Goal: Information Seeking & Learning: Learn about a topic

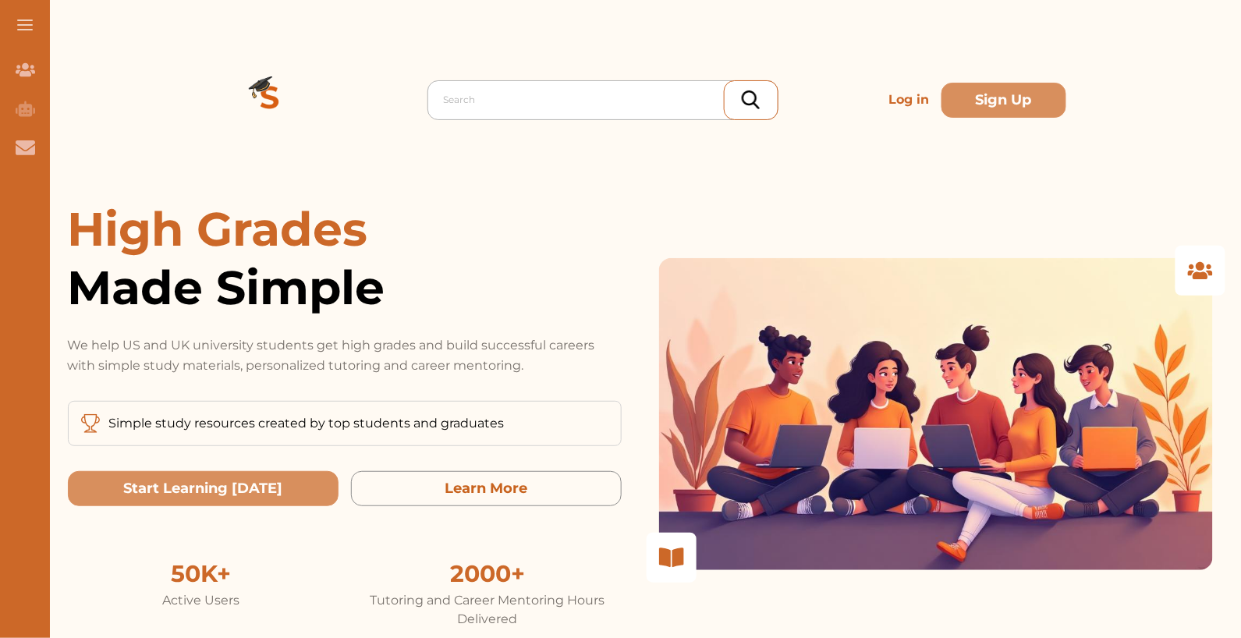
click at [533, 80] on div "Search" at bounding box center [603, 100] width 351 height 40
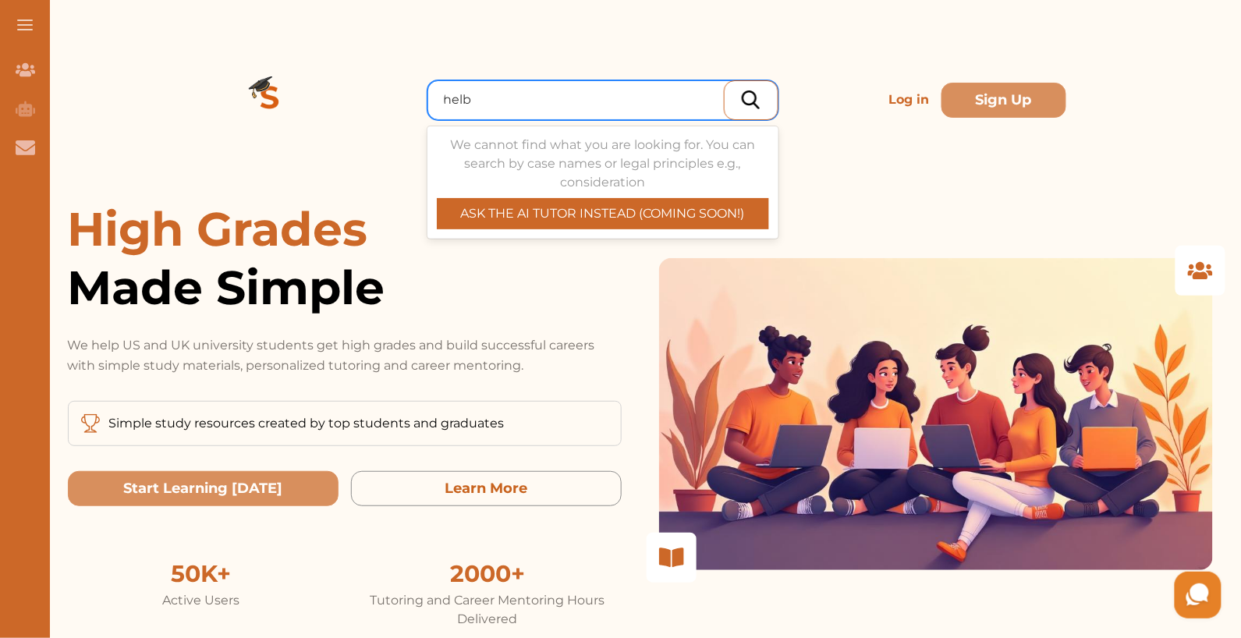
type input "helby"
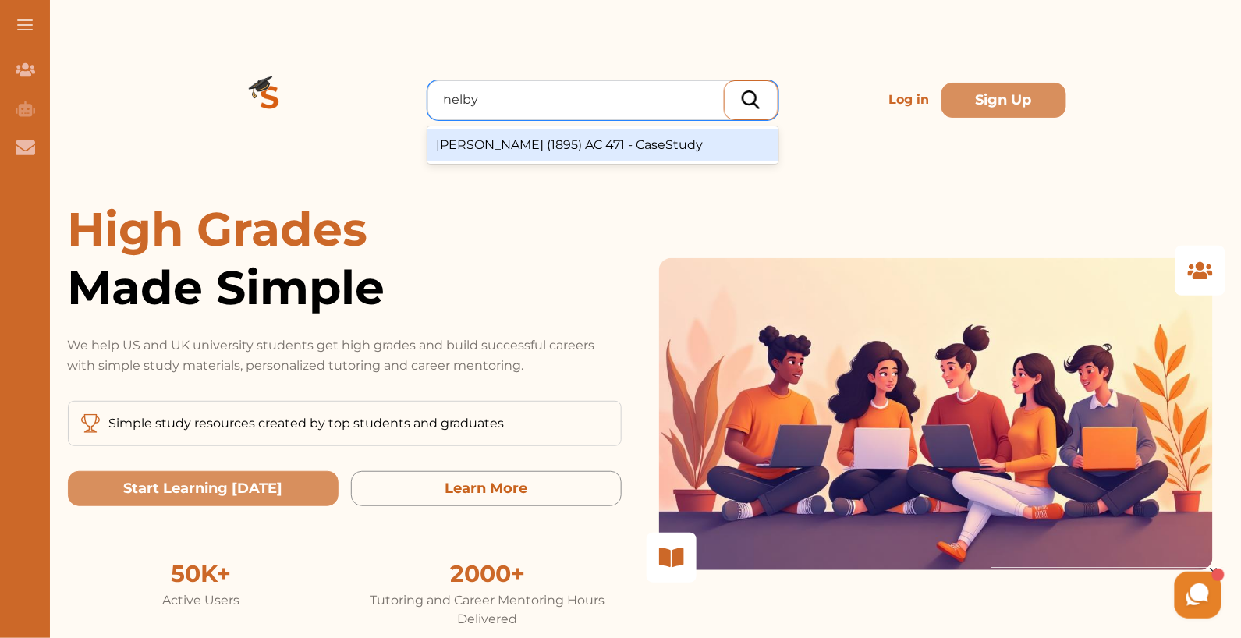
click at [534, 145] on div "Helby v Matthews (1895) AC 471 - CaseStudy" at bounding box center [603, 145] width 351 height 31
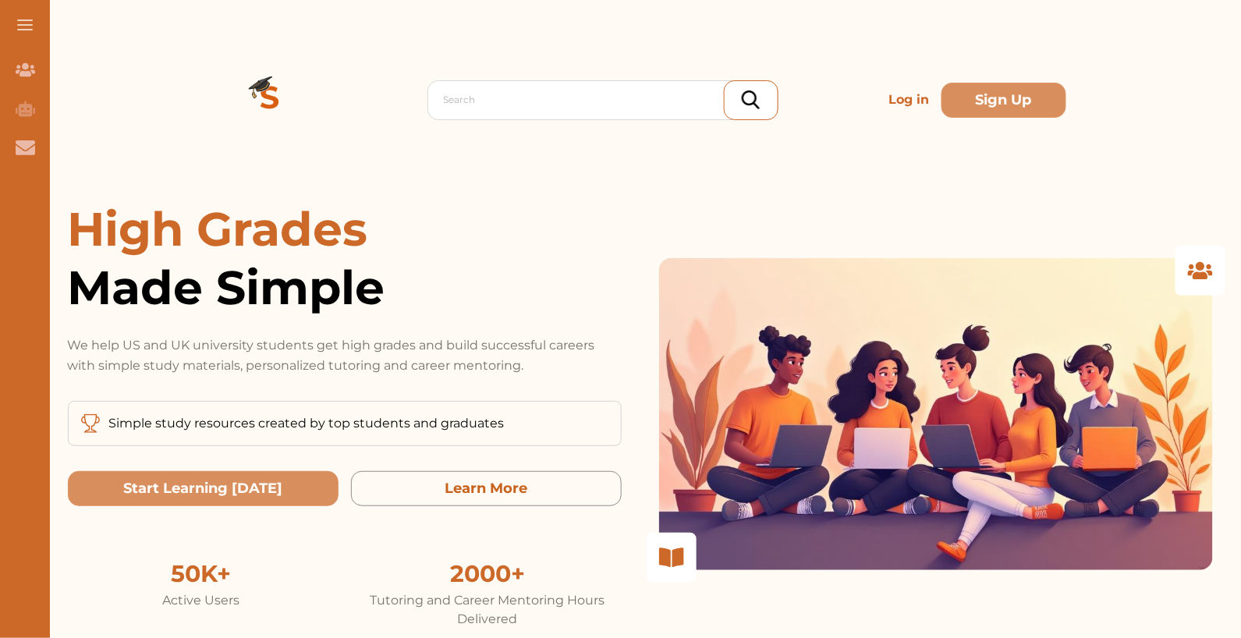
click at [898, 94] on p "Log in" at bounding box center [908, 99] width 53 height 31
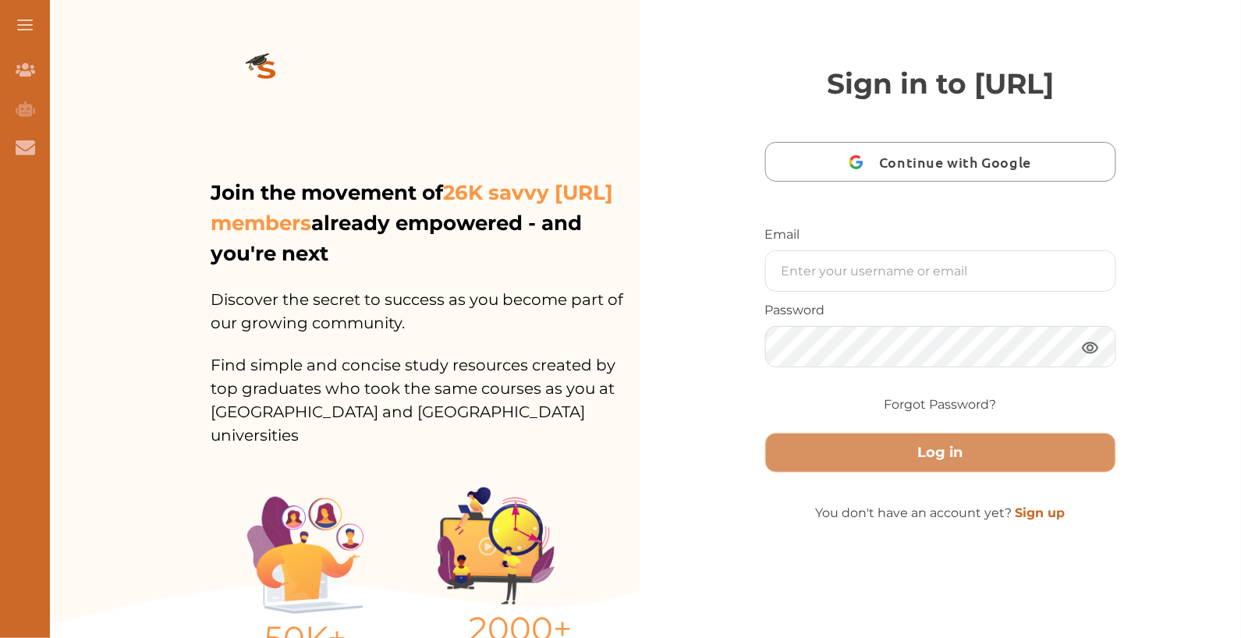
click at [1046, 520] on link "Sign up" at bounding box center [1041, 513] width 50 height 15
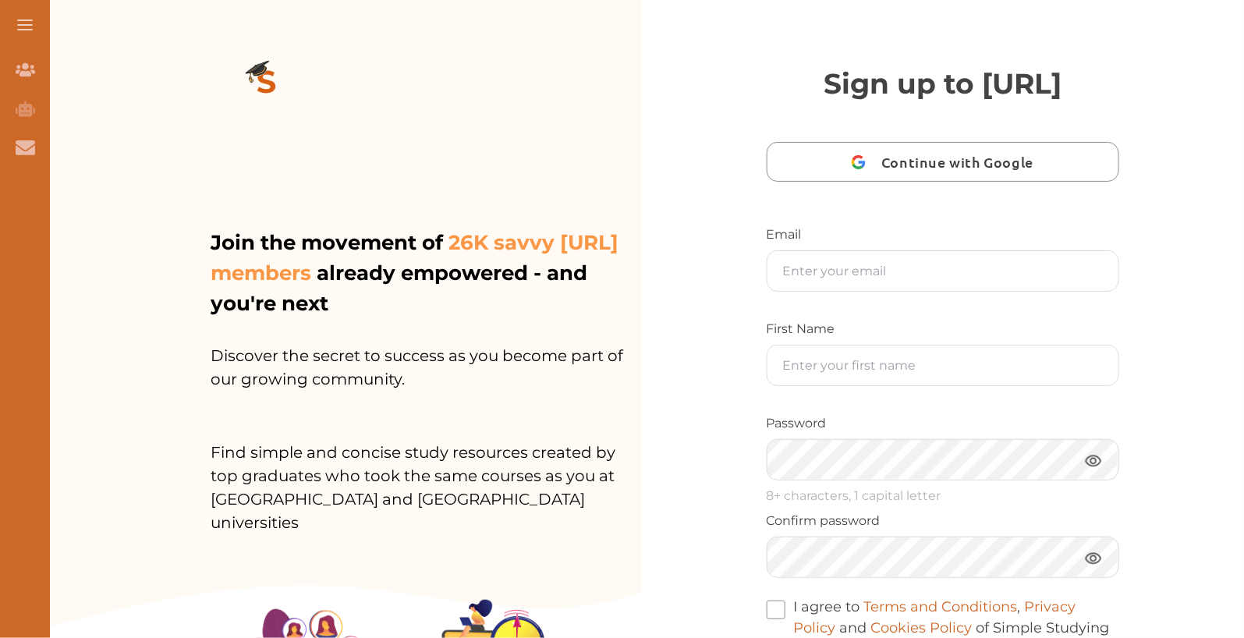
click at [253, 78] on img at bounding box center [267, 84] width 112 height 112
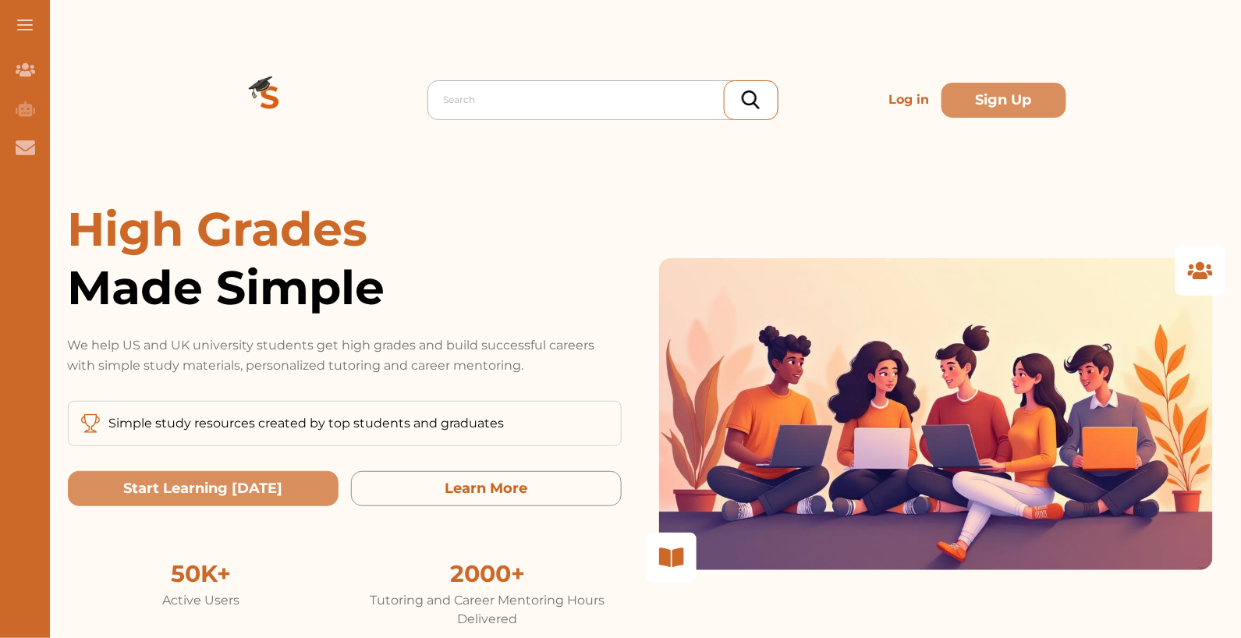
click at [563, 111] on div "Search" at bounding box center [607, 100] width 342 height 28
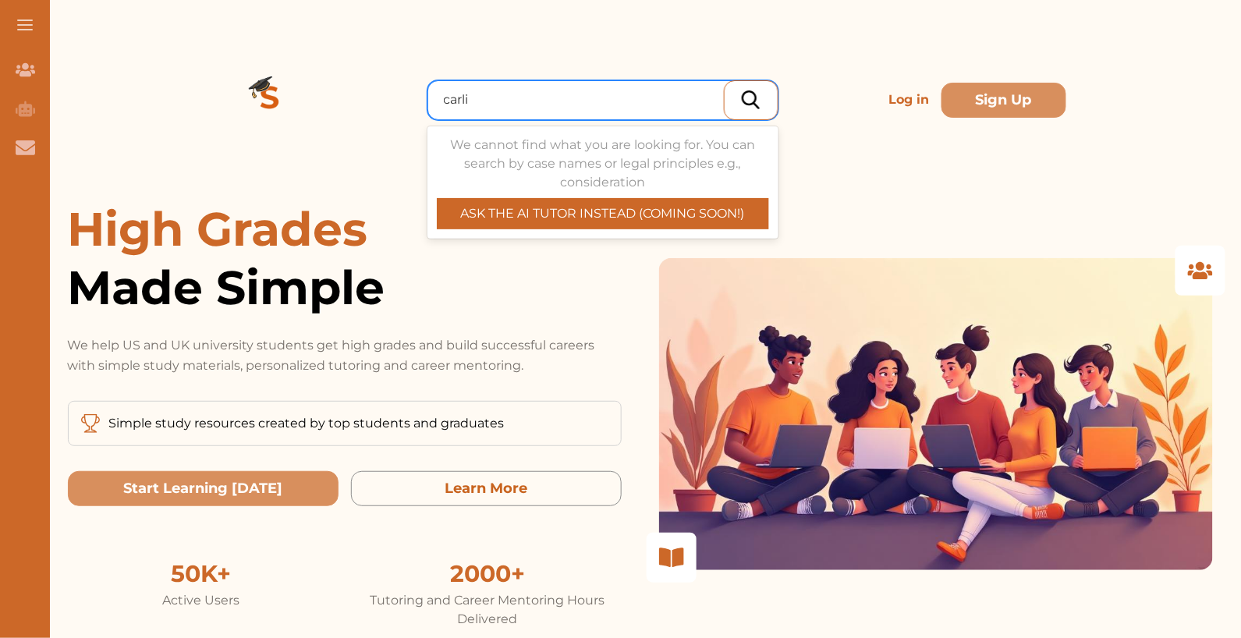
type input "carlil"
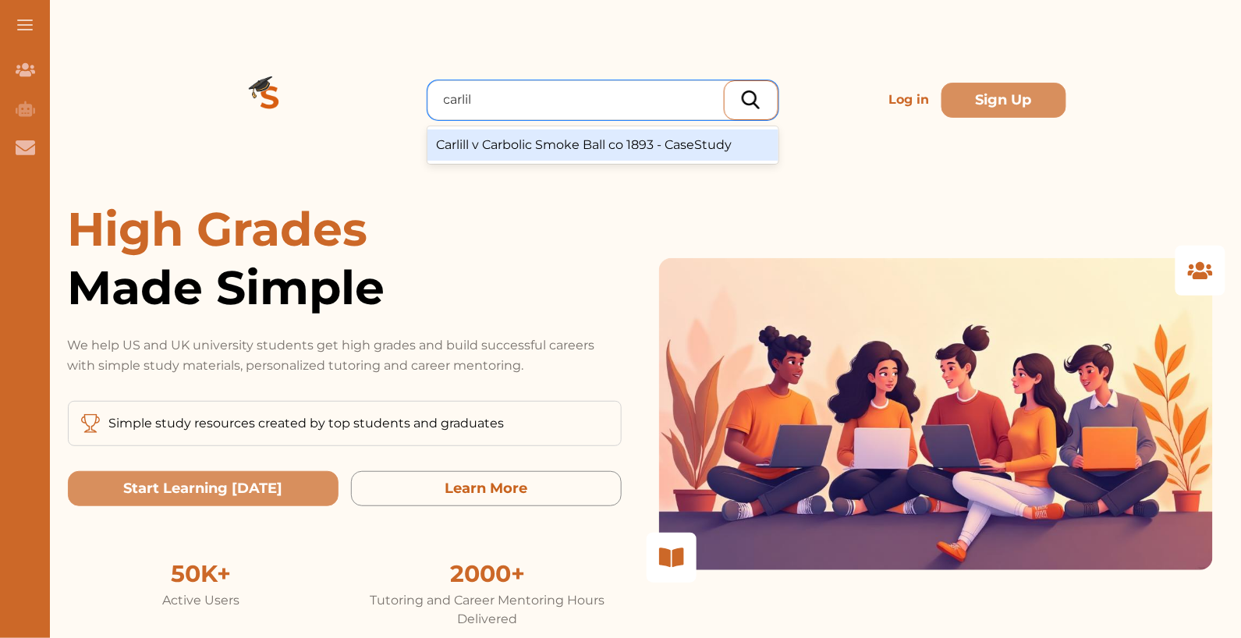
click at [585, 147] on div "Carlill v Carbolic Smoke Ball co 1893 - CaseStudy" at bounding box center [603, 145] width 351 height 31
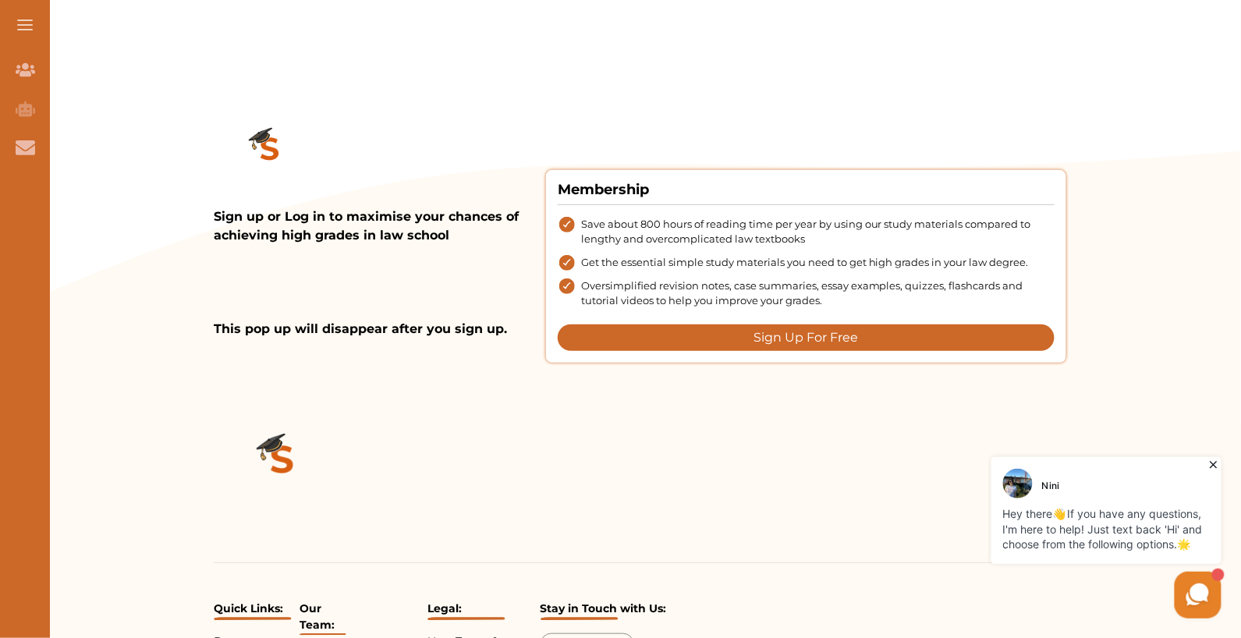
scroll to position [1925, 0]
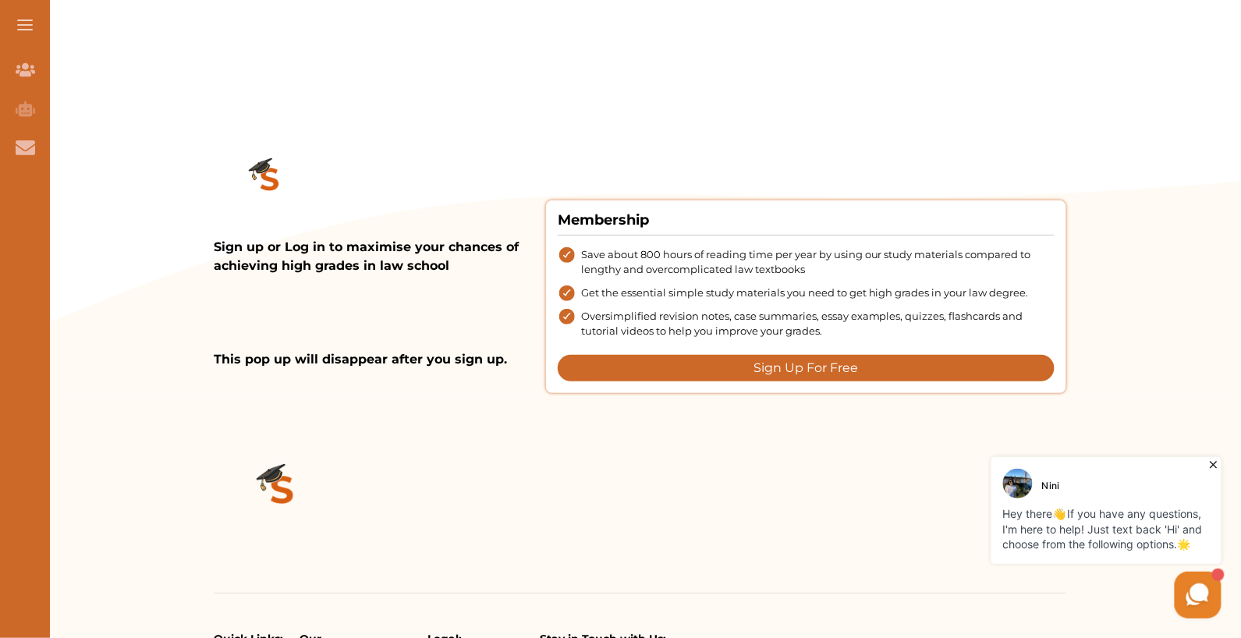
click at [787, 355] on button "Sign Up For Free" at bounding box center [806, 368] width 497 height 27
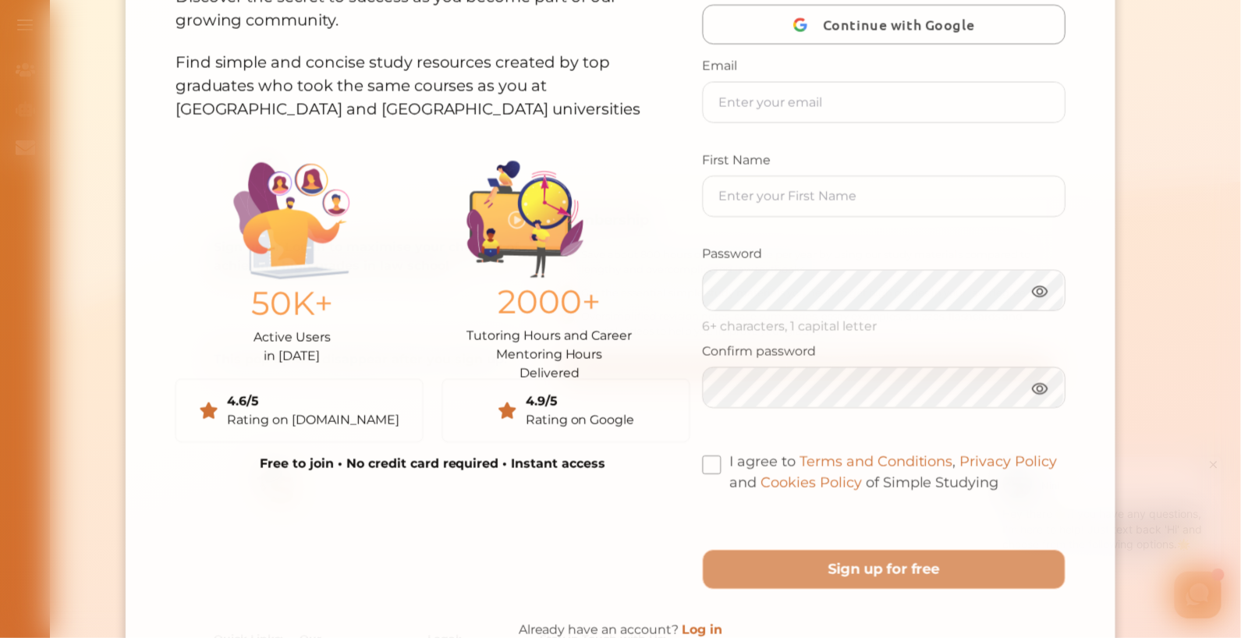
scroll to position [203, 0]
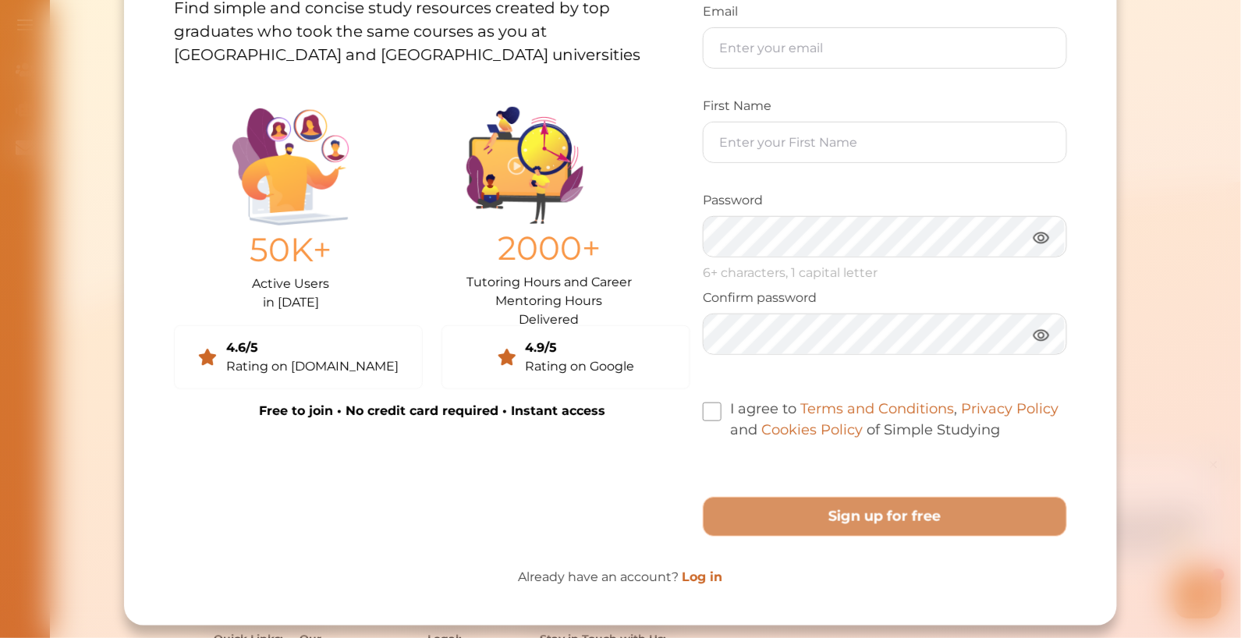
click at [699, 573] on link "Log in" at bounding box center [702, 577] width 41 height 15
